Goal: Information Seeking & Learning: Find specific page/section

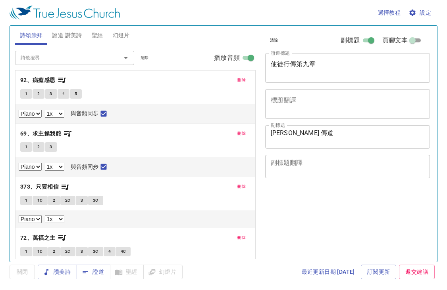
select select "1"
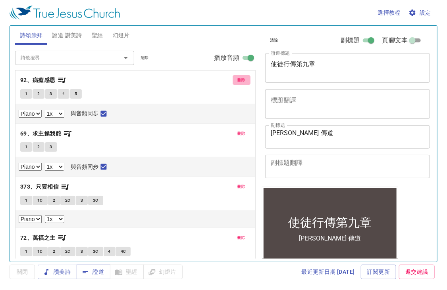
click at [238, 82] on span "刪除" at bounding box center [241, 80] width 8 height 7
click at [238, 130] on span "刪除" at bounding box center [241, 133] width 8 height 7
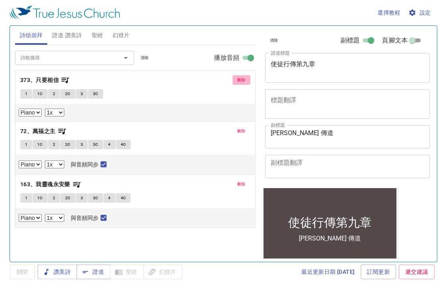
click at [238, 82] on span "刪除" at bounding box center [241, 80] width 8 height 7
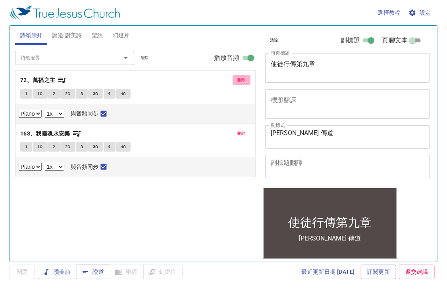
click at [238, 82] on span "刪除" at bounding box center [241, 80] width 8 height 7
click at [238, 130] on span "刪除" at bounding box center [241, 133] width 8 height 7
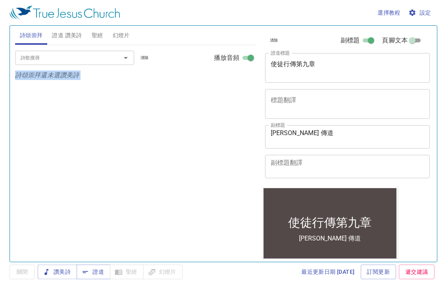
click at [238, 82] on div "詩歌搜尋 詩歌搜尋 清除 播放音頻 詩頌崇拜還未選讚美詩" at bounding box center [135, 150] width 240 height 210
click at [59, 35] on span "證道 讚美詩" at bounding box center [67, 36] width 30 height 10
click at [59, 60] on input "詩歌搜尋" at bounding box center [62, 57] width 91 height 9
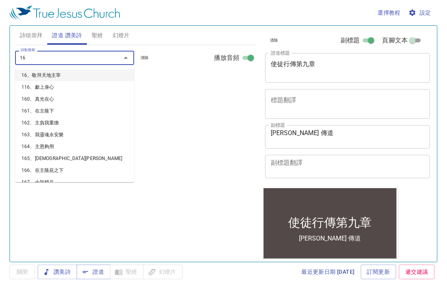
type input "1"
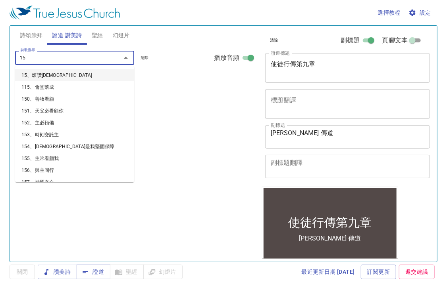
type input "158"
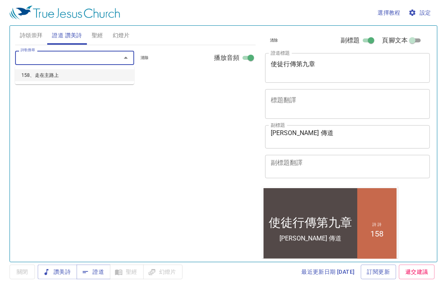
select select "1"
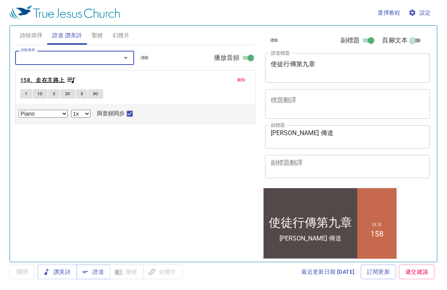
click at [73, 81] on icon "button" at bounding box center [71, 81] width 8 height 6
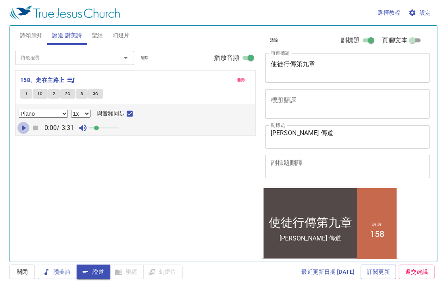
click at [25, 124] on icon "button" at bounding box center [24, 128] width 10 height 10
drag, startPoint x: 94, startPoint y: 129, endPoint x: 150, endPoint y: 134, distance: 56.9
click at [150, 134] on div "Piano Piano (3 verses) 0.6x 0.7x 0.8x 0.9x 1x 1.1x 1.2x 1.3x 1.4x 1.5x 1.7x 2x …" at bounding box center [135, 120] width 240 height 32
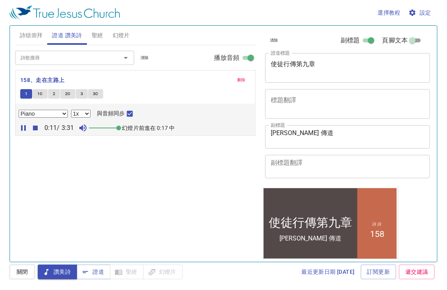
click at [423, 13] on span "設定" at bounding box center [420, 13] width 21 height 10
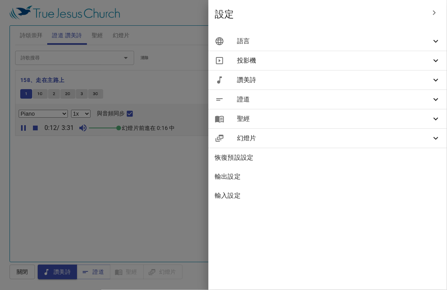
click at [384, 35] on div "語言" at bounding box center [327, 41] width 238 height 19
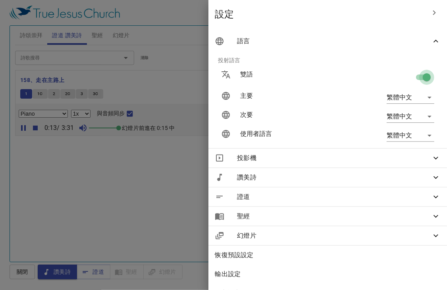
click at [419, 78] on input "checkbox" at bounding box center [426, 78] width 45 height 15
checkbox input "false"
click at [184, 14] on div at bounding box center [223, 145] width 447 height 290
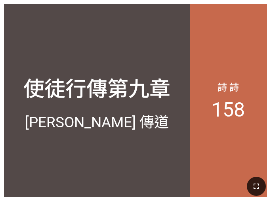
click at [254, 181] on button "button" at bounding box center [256, 186] width 19 height 19
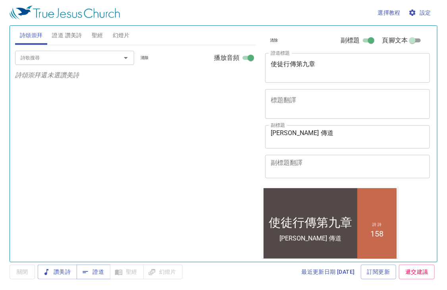
click at [415, 14] on icon "button" at bounding box center [412, 13] width 6 height 6
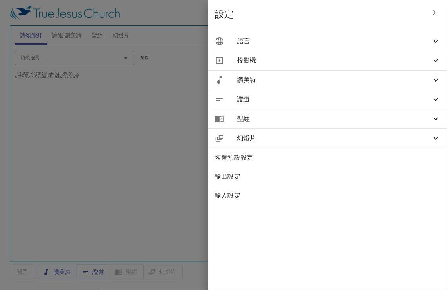
click at [361, 39] on span "語言" at bounding box center [334, 42] width 194 height 10
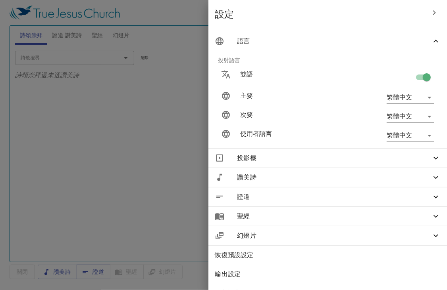
click at [419, 76] on input "checkbox" at bounding box center [426, 78] width 45 height 15
checkbox input "false"
click at [127, 133] on div at bounding box center [223, 145] width 447 height 290
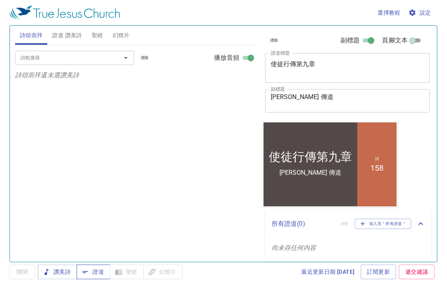
click at [102, 274] on span "證道" at bounding box center [93, 272] width 21 height 10
click at [64, 36] on span "證道 讚美詩" at bounding box center [67, 36] width 30 height 10
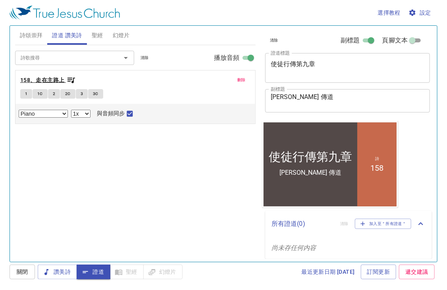
click at [71, 76] on icon "button" at bounding box center [71, 80] width 10 height 10
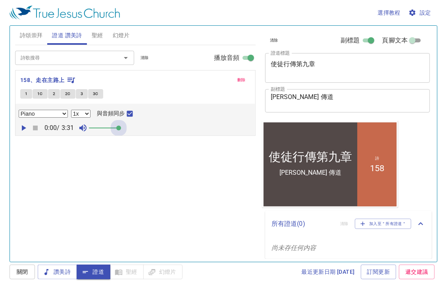
drag, startPoint x: 94, startPoint y: 129, endPoint x: 167, endPoint y: 131, distance: 73.0
click at [165, 131] on div "0:00 / 3:31" at bounding box center [135, 128] width 233 height 12
click at [83, 163] on div "詩歌搜尋 詩歌搜尋 清除 播放音頻 刪除 158、走在主路上 1 1C 2 2C 3 3C Piano Piano (3 verses) 0.6x 0.7x …" at bounding box center [135, 150] width 240 height 210
click at [96, 35] on span "聖經" at bounding box center [98, 36] width 12 height 10
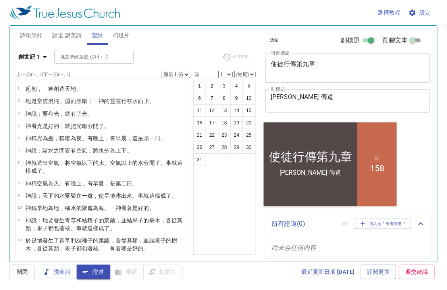
click at [33, 65] on div "創世記 1 挑選聖經章節 (Ctrl + /) 挑選聖經章節 (Ctrl + /) 經文歷史" at bounding box center [135, 60] width 240 height 22
click at [33, 61] on b "創世記 1" at bounding box center [29, 57] width 22 height 10
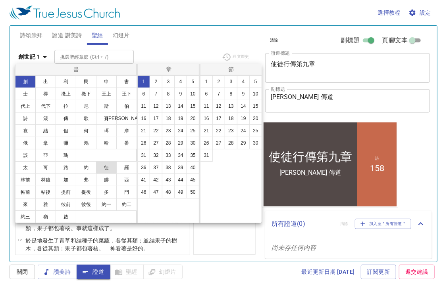
click at [103, 165] on button "徒" at bounding box center [106, 167] width 21 height 13
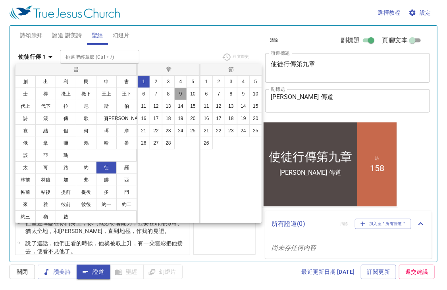
click at [181, 98] on button "9" at bounding box center [180, 94] width 13 height 13
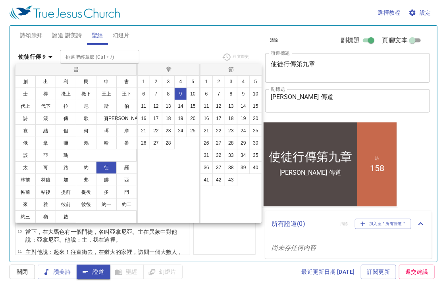
click at [177, 41] on div at bounding box center [223, 145] width 447 height 290
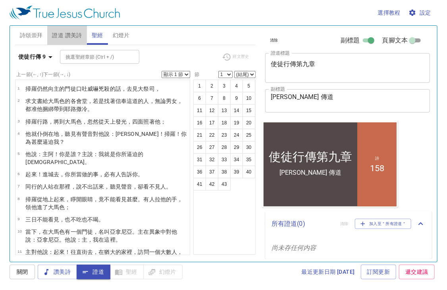
click at [72, 36] on span "證道 讚美詩" at bounding box center [67, 36] width 30 height 10
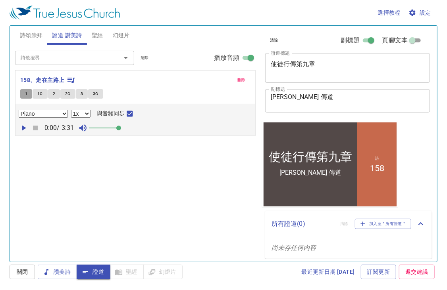
click at [25, 93] on span "1" at bounding box center [26, 93] width 2 height 7
checkbox input "false"
click at [25, 93] on span "1" at bounding box center [26, 93] width 2 height 7
click at [22, 127] on icon "button" at bounding box center [24, 128] width 4 height 6
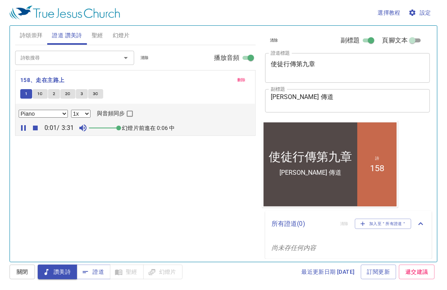
click at [28, 93] on button "1" at bounding box center [26, 94] width 12 height 10
click at [32, 128] on icon "button" at bounding box center [36, 128] width 10 height 10
click at [0, 0] on span "證道" at bounding box center [0, 0] width 0 height 0
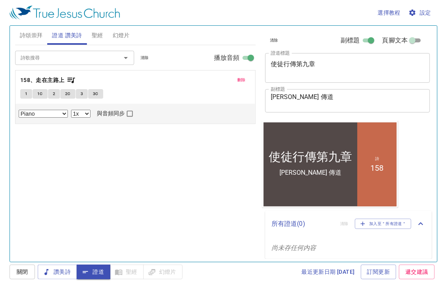
click at [99, 36] on span "聖經" at bounding box center [98, 36] width 12 height 10
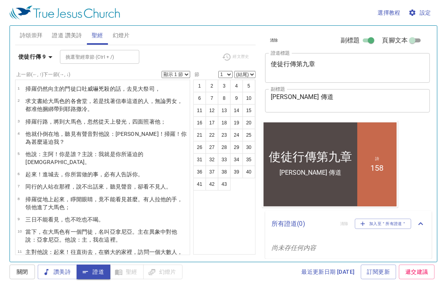
click at [214, 38] on div "詩頌崇拜 證道 讚美詩 聖經 幻燈片" at bounding box center [135, 35] width 240 height 19
click at [197, 47] on div "使徒行傳 9 挑選聖經章節 (Ctrl + /) 挑選聖經章節 (Ctrl + /) 經文歷史 上一節 (←, ↑) 下一節 (→, ↓) 顯示 1 節 顯示…" at bounding box center [135, 150] width 240 height 210
click at [176, 55] on div "挑選聖經章節 (Ctrl + /) 挑選聖經章節 (Ctrl + /)" at bounding box center [138, 57] width 156 height 14
click at [218, 37] on div "詩頌崇拜 證道 讚美詩 聖經 幻燈片" at bounding box center [135, 35] width 240 height 19
click at [182, 75] on select "顯示 1 節 顯示 2 節 顯示 3 節 顯示 4 節 顯示 5 節" at bounding box center [175, 74] width 29 height 7
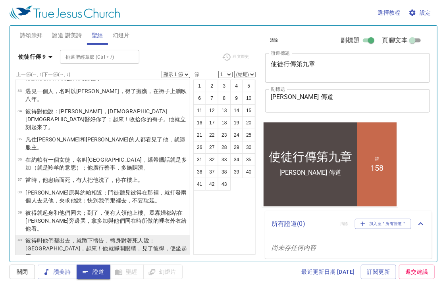
scroll to position [562, 0]
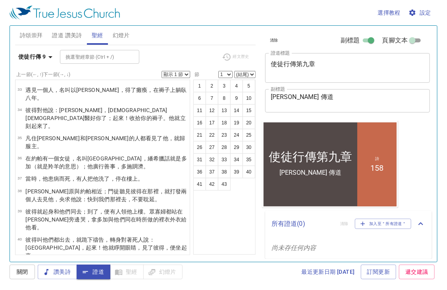
click at [187, 73] on select "顯示 1 節 顯示 2 節 顯示 3 節 顯示 4 節 顯示 5 節" at bounding box center [175, 74] width 29 height 7
select select "2"
click at [161, 71] on select "顯示 1 節 顯示 2 節 顯示 3 節 顯示 4 節 顯示 5 節" at bounding box center [175, 74] width 29 height 7
click at [188, 55] on div "挑選聖經章節 (Ctrl + /) 挑選聖經章節 (Ctrl + /)" at bounding box center [138, 57] width 156 height 14
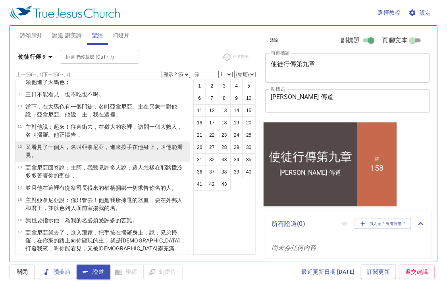
scroll to position [0, 0]
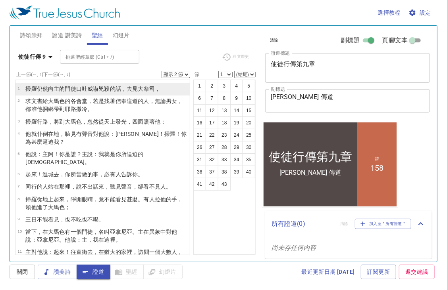
click at [159, 89] on wg749 "，" at bounding box center [158, 89] width 6 height 6
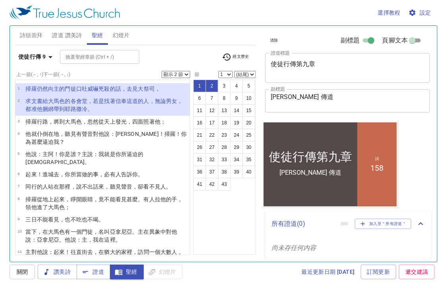
click at [159, 89] on wg749 "，" at bounding box center [158, 89] width 6 height 6
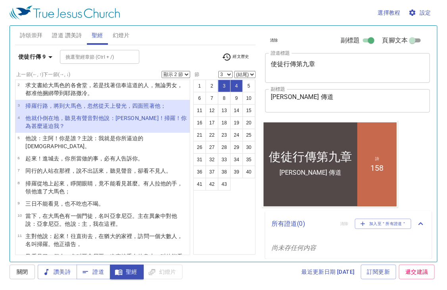
click at [113, 108] on wg575 "天上 發光 ，四面照著 他 ；" at bounding box center [135, 106] width 62 height 6
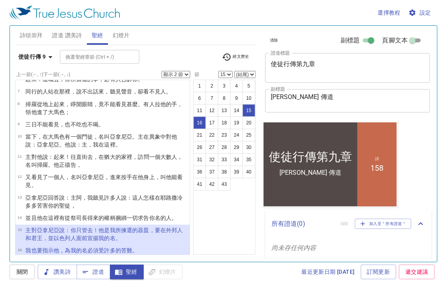
scroll to position [111, 0]
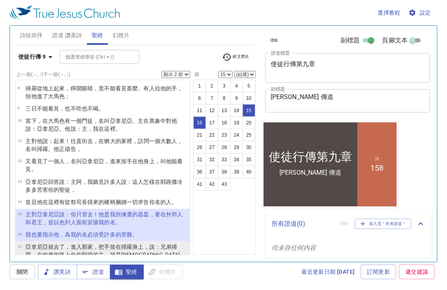
click at [131, 244] on wg1909 "掃羅身上，說 ：兄弟 掃羅 ，在 你來 的路上 向你 顯現 的主 ，就是耶穌 ，打發 我 來，叫 你能看見 ，又 被聖 靈 充滿 。" at bounding box center [105, 255] width 160 height 22
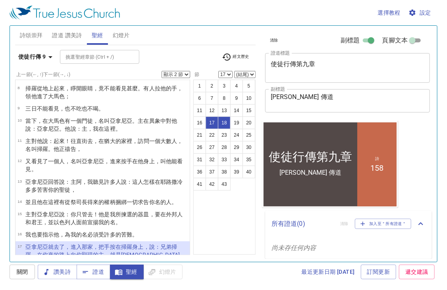
scroll to position [191, 0]
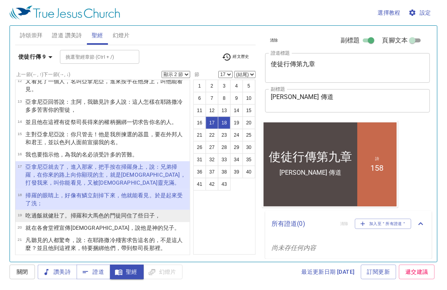
click at [106, 213] on wg1154 "的門徒 同住 了些 日子 ，" at bounding box center [132, 216] width 56 height 6
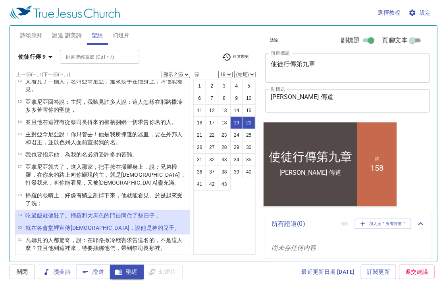
click at [97, 213] on wg3326 "大馬色 的門徒 同住 了些 日子 ，" at bounding box center [123, 216] width 73 height 6
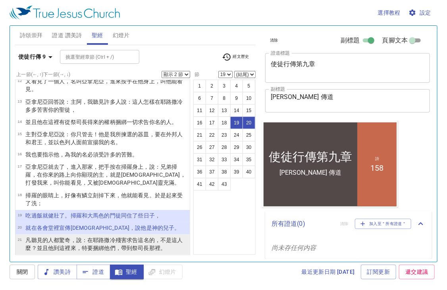
click at [110, 237] on wg1722 "耶路撒冷 殘害 求告 這 名 的，不 是 這人 麼？並且 他到這裡 來 ，特要 捆綁 他們 ，帶 到 祭司長 那裡。" at bounding box center [103, 244] width 157 height 14
select select "21"
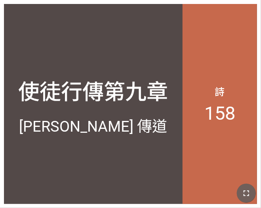
click at [246, 188] on icon "button" at bounding box center [247, 193] width 10 height 10
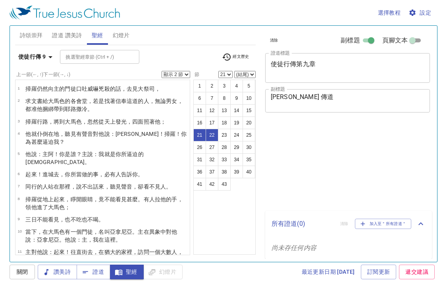
select select "2"
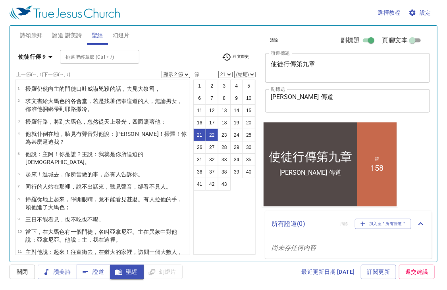
scroll to position [191, 0]
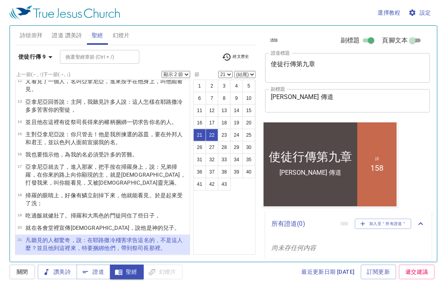
click at [152, 236] on p "凡 聽見 的人都驚奇 ，說 ：在 耶路撒冷 殘害 求告 這 名 的，不 是 這人 麼？並且 他到這裡 來 ，特要 捆綁 他們 ，帶 到 祭司長 那裡。" at bounding box center [106, 244] width 162 height 16
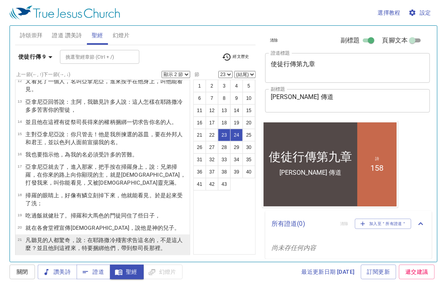
scroll to position [313, 0]
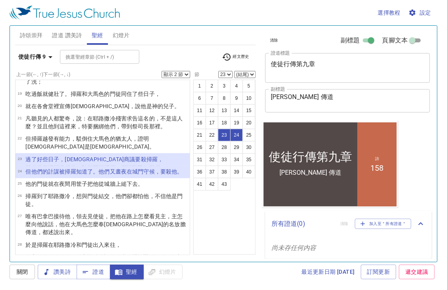
click at [77, 156] on wg2250 "，猶太人 商議 要殺 掃羅，" at bounding box center [111, 159] width 104 height 6
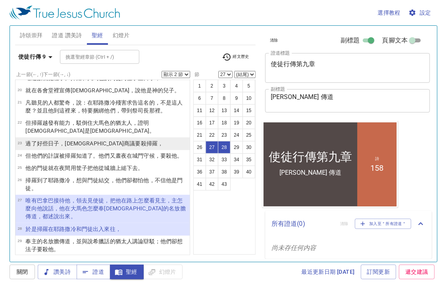
scroll to position [345, 0]
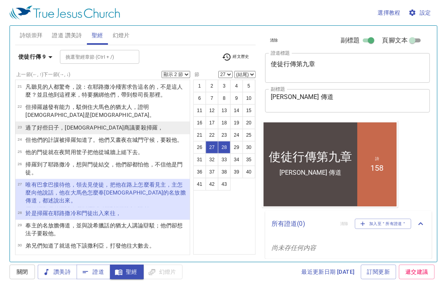
select select "29"
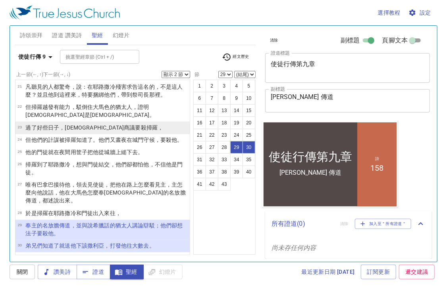
scroll to position [361, 0]
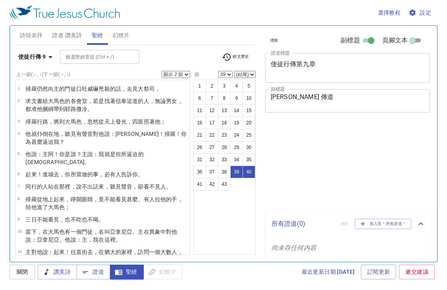
select select "2"
select select "39"
select select "2"
select select "32"
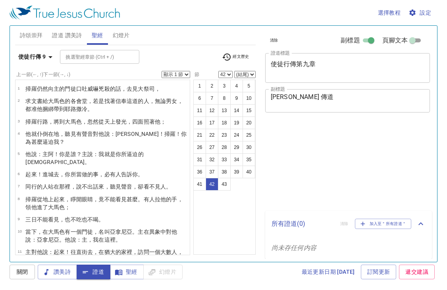
select select "42"
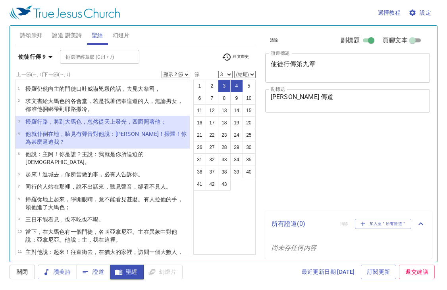
select select "2"
select select "3"
select select "2"
select select "3"
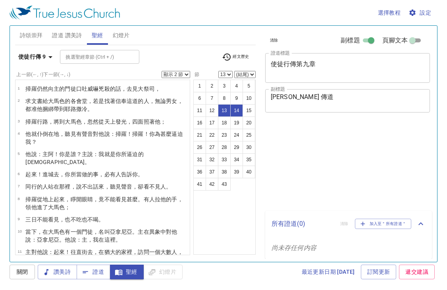
select select "2"
select select "13"
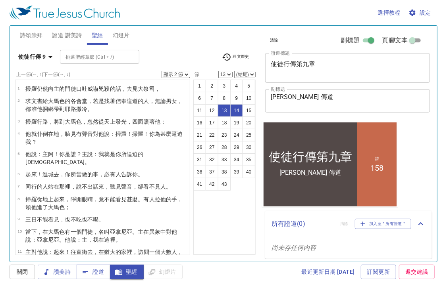
scroll to position [95, 0]
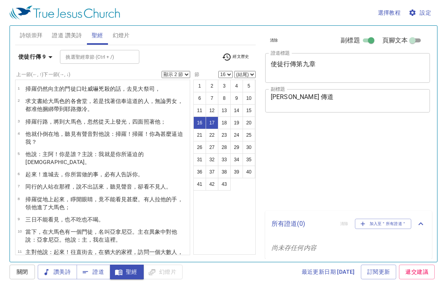
select select "2"
select select "16"
select select "2"
select select "26"
select select "2"
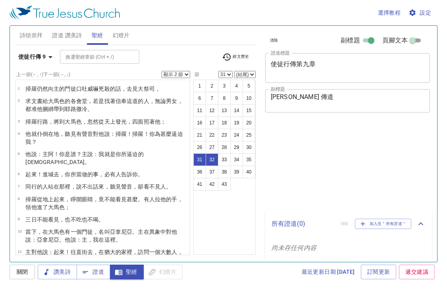
select select "31"
select select "2"
select select "30"
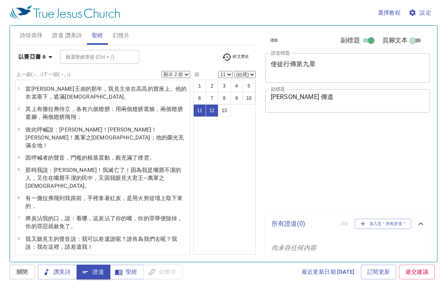
select select "2"
select select "11"
select select "2"
select select "11"
